Goal: Check status: Check status

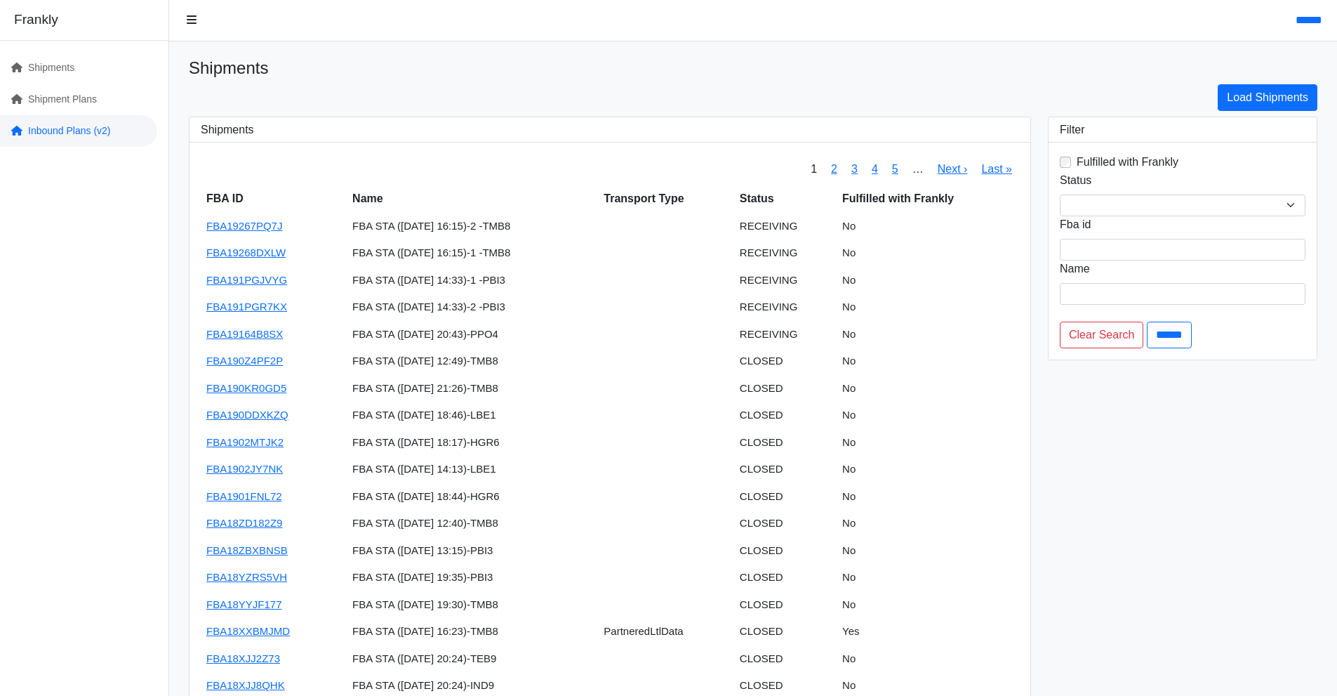
click at [72, 126] on link "Inbound Plans (v2)" at bounding box center [78, 131] width 157 height 32
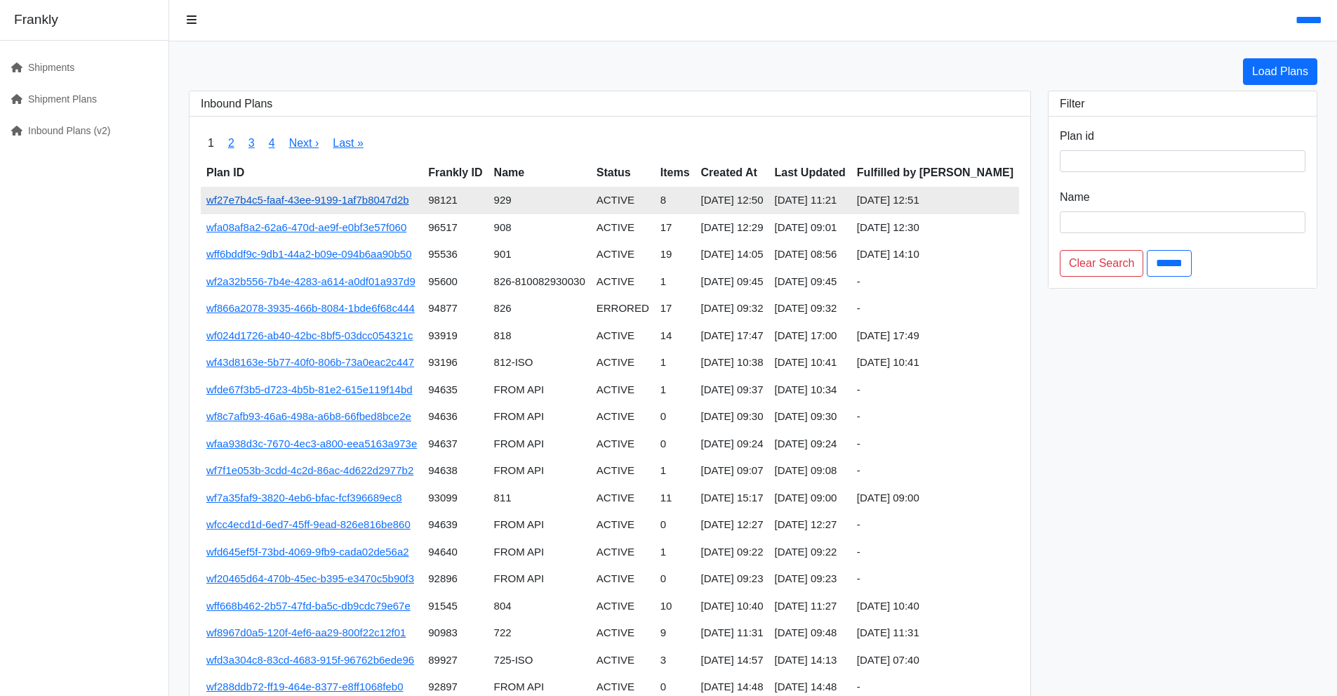
click at [402, 197] on link "wf27e7b4c5-faaf-43ee-9199-1af7b8047d2b" at bounding box center [307, 200] width 203 height 12
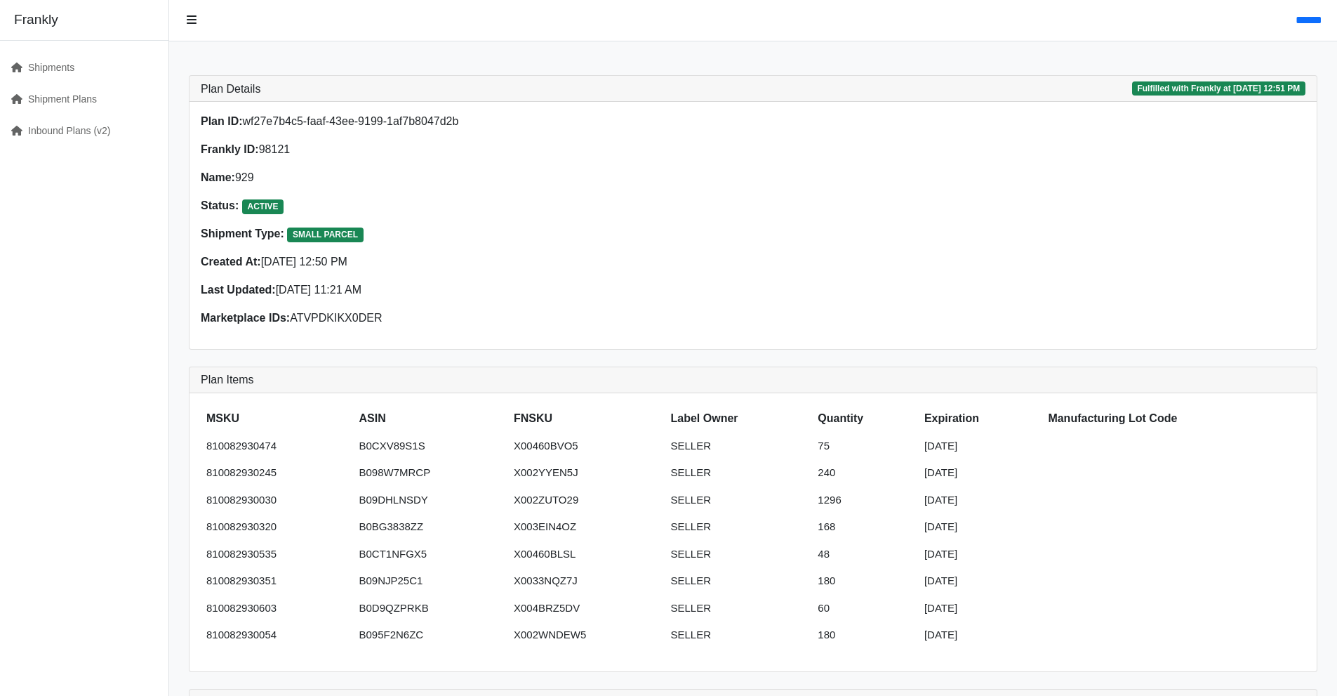
drag, startPoint x: 433, startPoint y: 124, endPoint x: 247, endPoint y: 124, distance: 186.0
click at [247, 124] on p "Plan ID: wf27e7b4c5-faaf-43ee-9199-1af7b8047d2b" at bounding box center [473, 121] width 544 height 17
copy p "wf27e7b4c5-faaf-43ee-9199-1af7b8047d2b"
click at [119, 96] on link "Shipment Plans" at bounding box center [78, 100] width 157 height 32
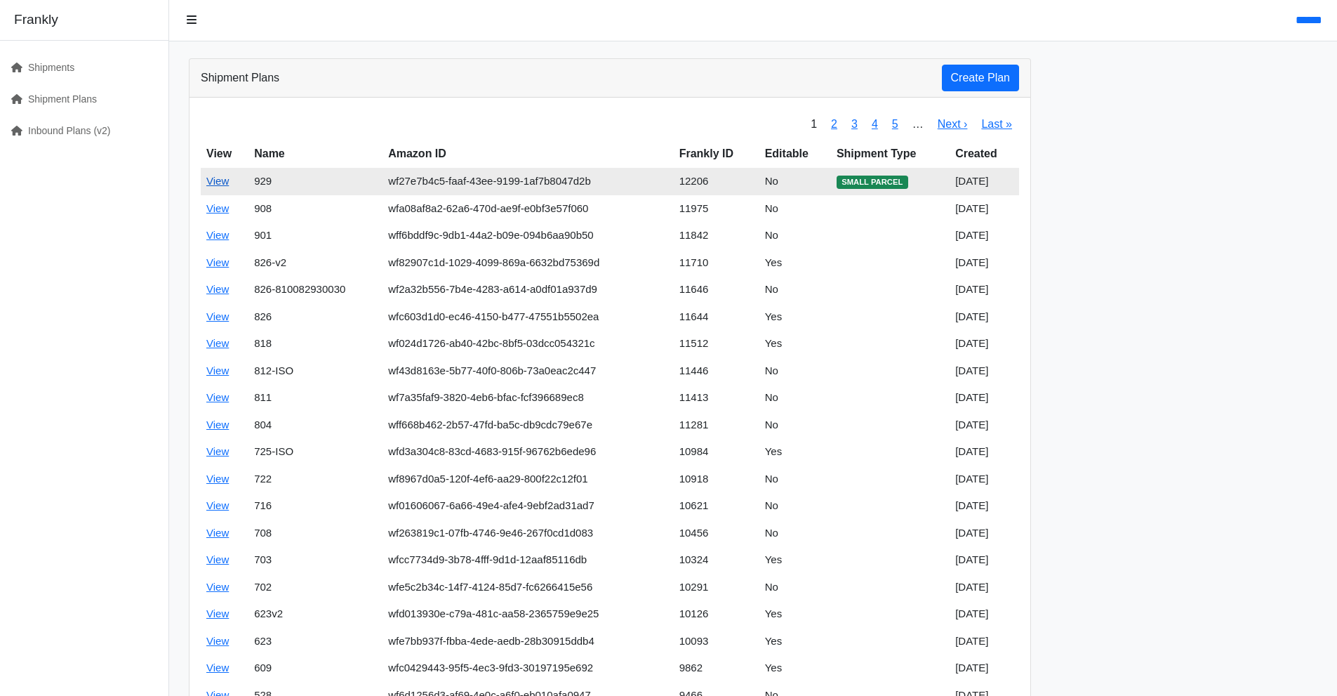
click at [213, 180] on link "View" at bounding box center [217, 181] width 22 height 12
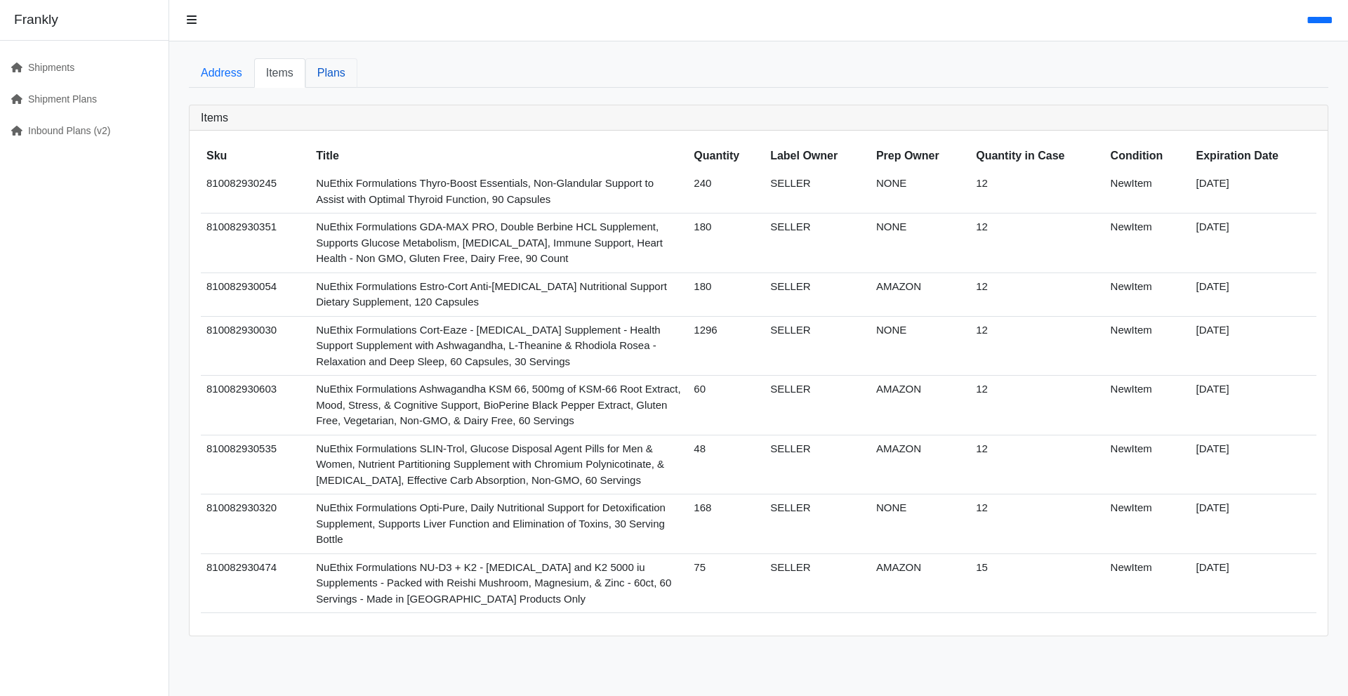
click at [335, 70] on link "Plans" at bounding box center [331, 72] width 52 height 29
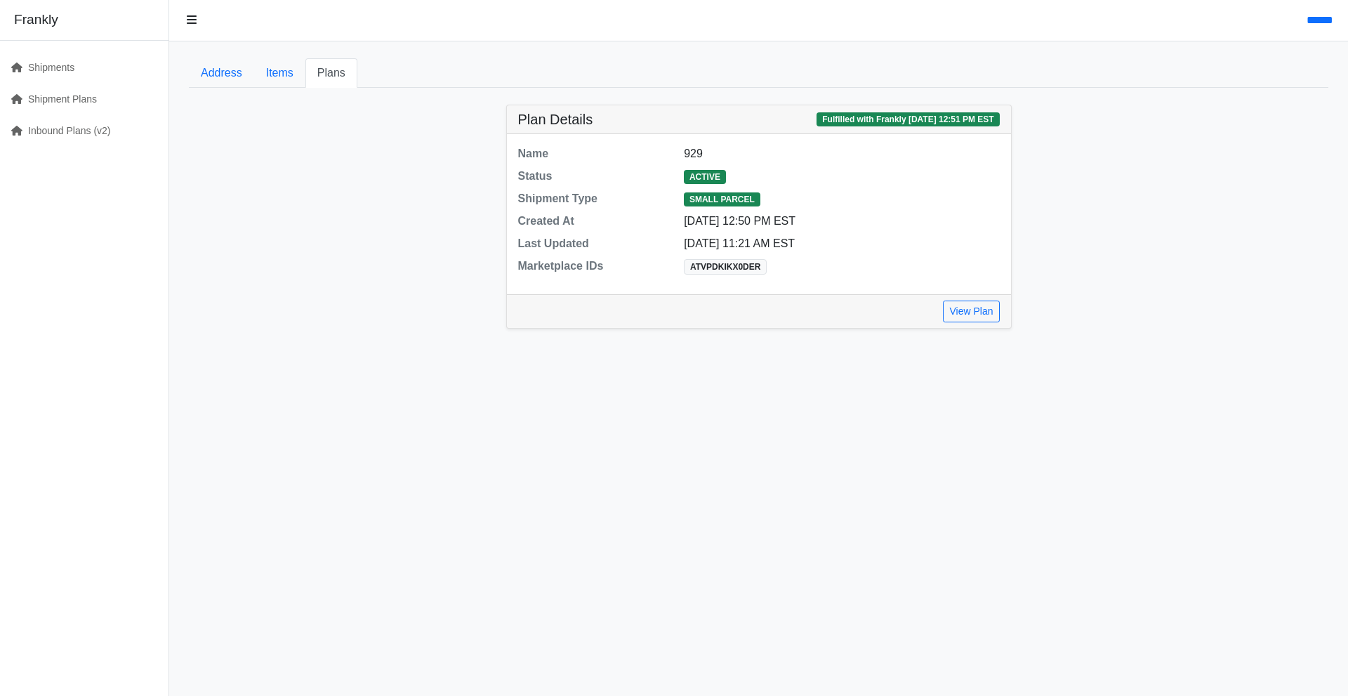
click at [990, 324] on div "View Plan" at bounding box center [759, 311] width 504 height 34
click at [974, 311] on link "View Plan" at bounding box center [971, 311] width 56 height 22
